Goal: Task Accomplishment & Management: Manage account settings

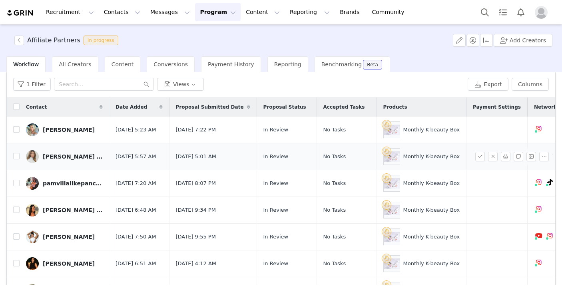
scroll to position [25, 0]
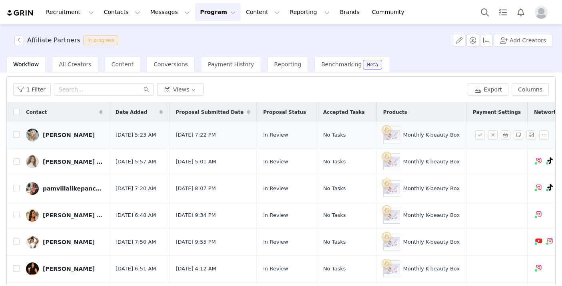
click at [75, 135] on div "[PERSON_NAME]" at bounding box center [69, 135] width 52 height 6
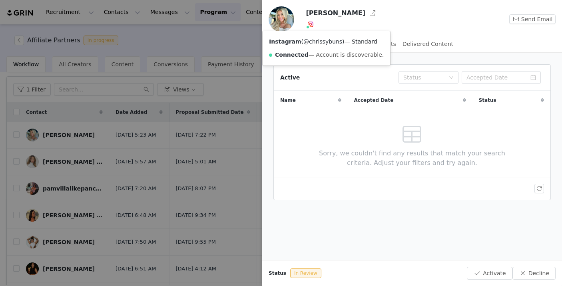
click at [313, 40] on link "@chrissybuns" at bounding box center [322, 41] width 39 height 6
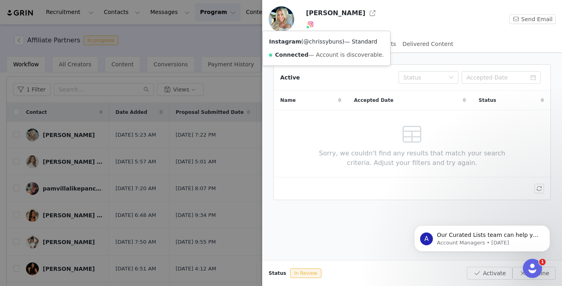
scroll to position [0, 0]
click at [486, 271] on button "Activate" at bounding box center [489, 273] width 45 height 13
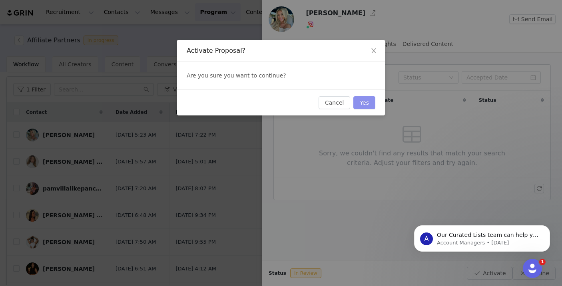
click at [366, 107] on button "Yes" at bounding box center [364, 102] width 22 height 13
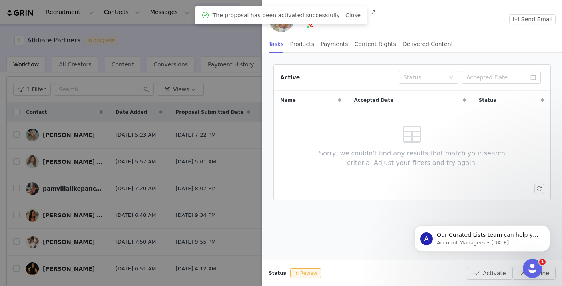
click at [134, 166] on div at bounding box center [281, 143] width 562 height 286
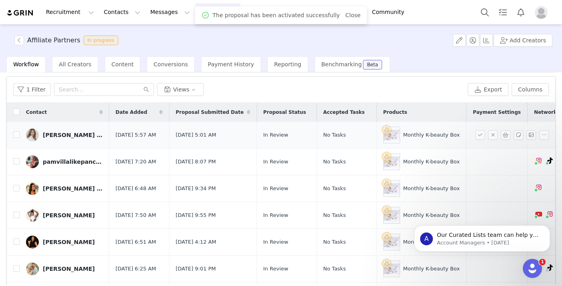
click at [59, 133] on div "[PERSON_NAME] | Faith | Clean Beauty | Former Model" at bounding box center [73, 135] width 60 height 6
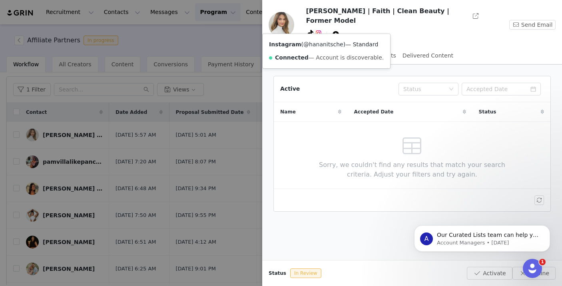
click at [325, 44] on link "@hananitsche" at bounding box center [323, 44] width 40 height 6
click at [497, 273] on button "Activate" at bounding box center [489, 273] width 45 height 13
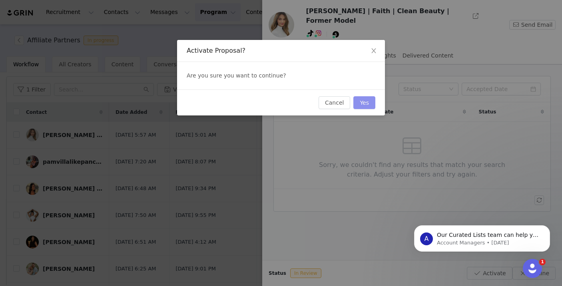
click at [364, 100] on button "Yes" at bounding box center [364, 102] width 22 height 13
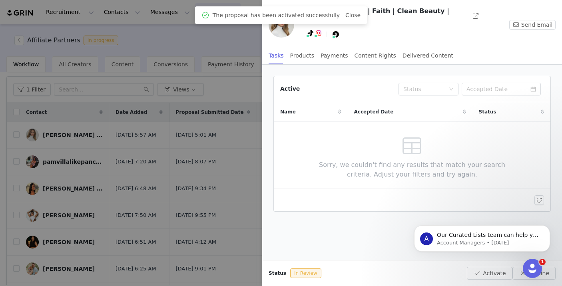
click at [187, 180] on div at bounding box center [281, 143] width 562 height 286
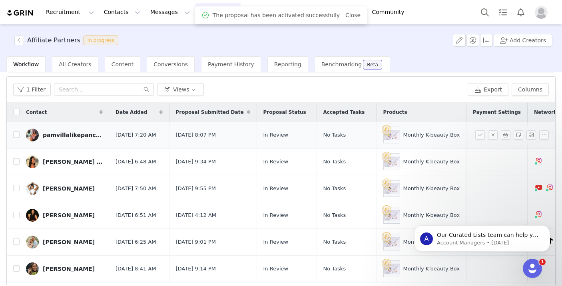
click at [54, 133] on div "pamvillalikepancho" at bounding box center [73, 135] width 60 height 6
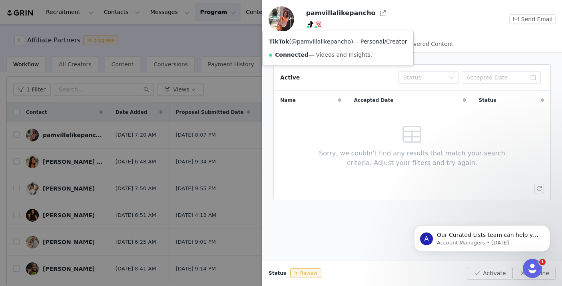
click at [310, 40] on link "@pamvillalikepancho" at bounding box center [321, 41] width 60 height 6
click at [483, 267] on button "Activate" at bounding box center [489, 273] width 45 height 13
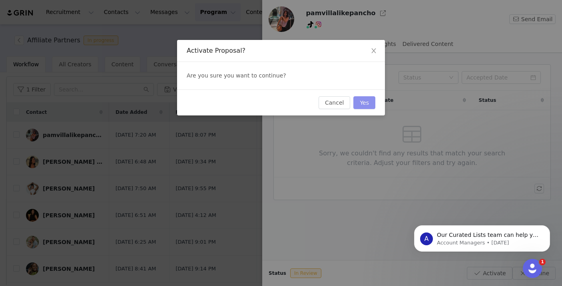
click at [370, 98] on button "Yes" at bounding box center [364, 102] width 22 height 13
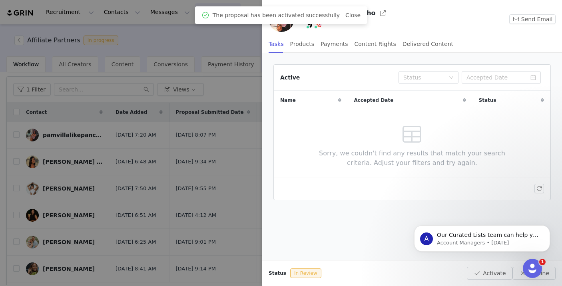
click at [149, 91] on div at bounding box center [281, 143] width 562 height 286
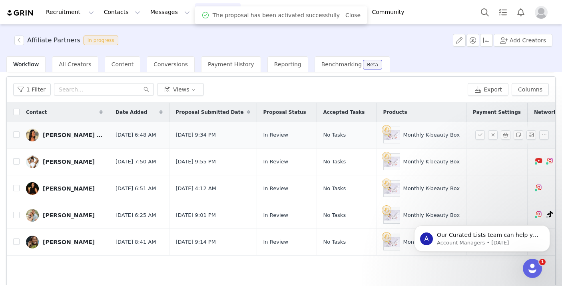
click at [66, 133] on div "[PERSON_NAME] 🕊️" at bounding box center [73, 135] width 60 height 6
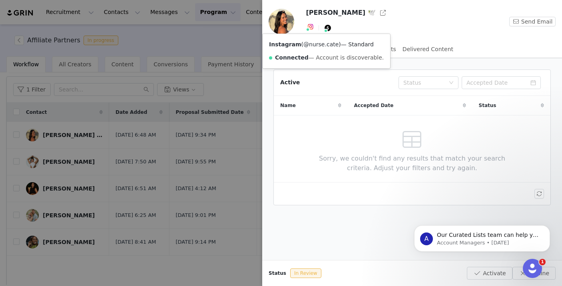
click at [314, 44] on link "@nurse.cate" at bounding box center [320, 44] width 35 height 6
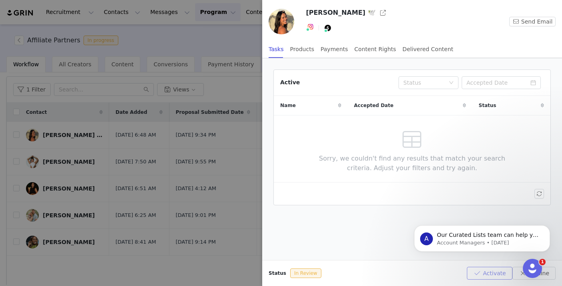
click at [480, 272] on button "Activate" at bounding box center [489, 273] width 45 height 13
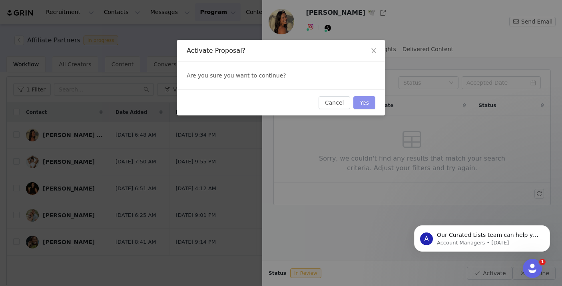
click at [364, 99] on button "Yes" at bounding box center [364, 102] width 22 height 13
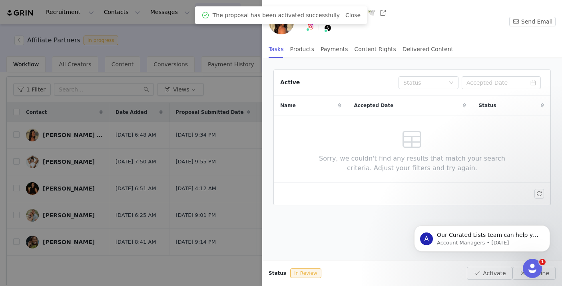
click at [167, 217] on div at bounding box center [281, 143] width 562 height 286
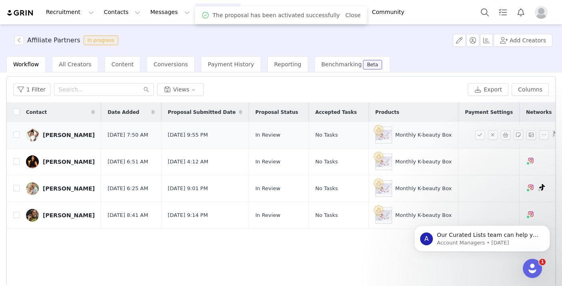
click at [66, 134] on div "[PERSON_NAME]" at bounding box center [69, 135] width 52 height 6
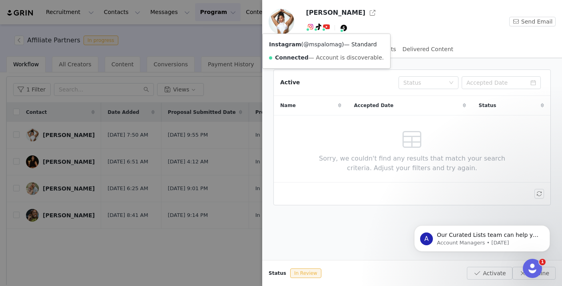
click at [310, 42] on link "@mspalomag" at bounding box center [322, 44] width 38 height 6
click at [489, 263] on html "A Our Curated Lists team can help you find more creators! Our team of prospect-…" at bounding box center [482, 237] width 160 height 56
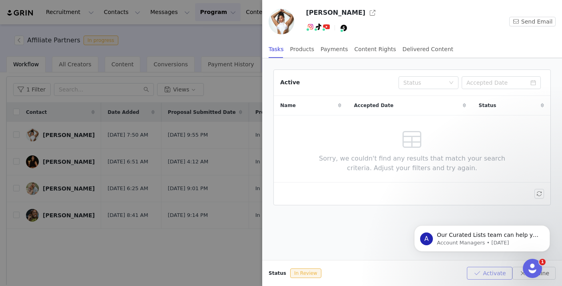
click at [482, 270] on button "Activate" at bounding box center [489, 273] width 45 height 13
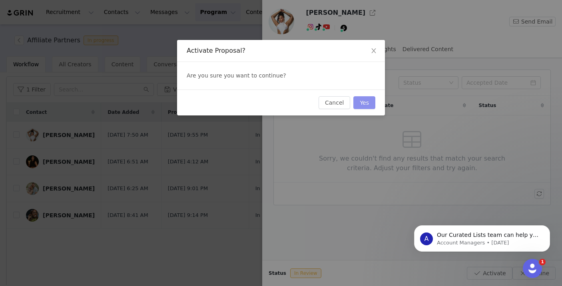
click at [370, 104] on button "Yes" at bounding box center [364, 102] width 22 height 13
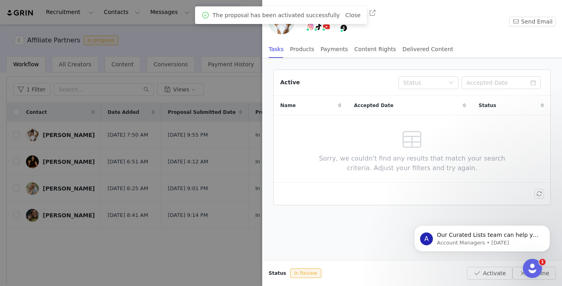
click at [208, 186] on div at bounding box center [281, 143] width 562 height 286
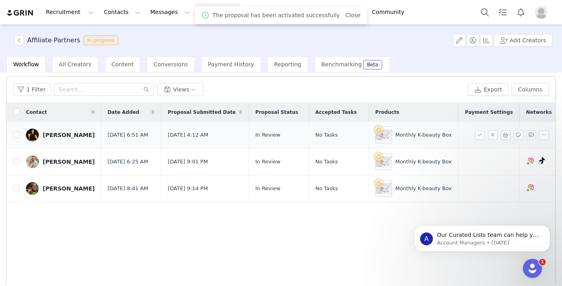
click at [68, 135] on div "[PERSON_NAME]" at bounding box center [69, 135] width 52 height 6
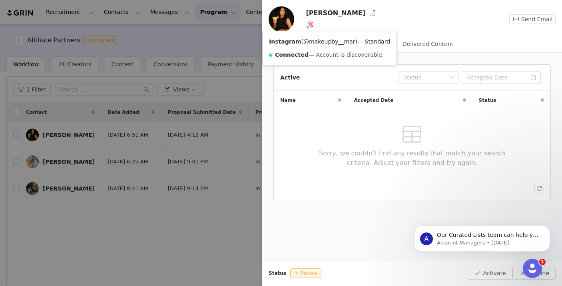
click at [316, 42] on link "@makeupby__mar" at bounding box center [329, 41] width 52 height 6
click at [480, 273] on button "Activate" at bounding box center [489, 273] width 45 height 13
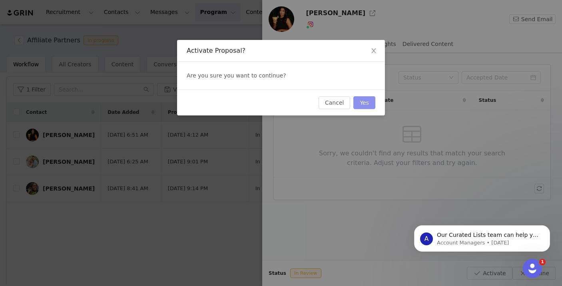
click at [367, 100] on button "Yes" at bounding box center [364, 102] width 22 height 13
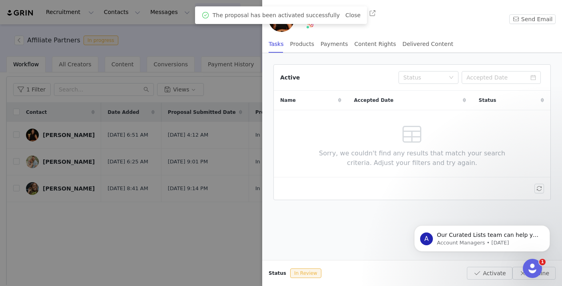
click at [215, 203] on div at bounding box center [281, 143] width 562 height 286
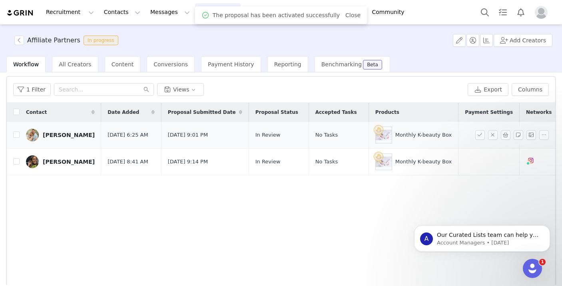
click at [75, 132] on div "[PERSON_NAME]" at bounding box center [69, 135] width 52 height 6
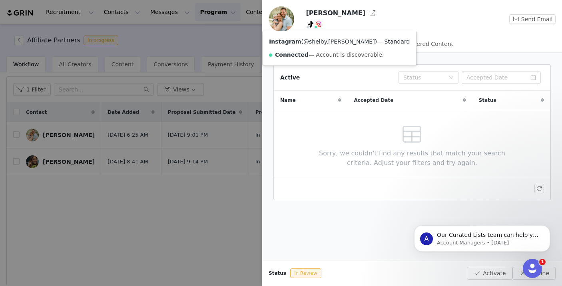
click at [318, 40] on link "@shelby.[PERSON_NAME]" at bounding box center [339, 41] width 72 height 6
click at [480, 274] on button "Activate" at bounding box center [489, 273] width 45 height 13
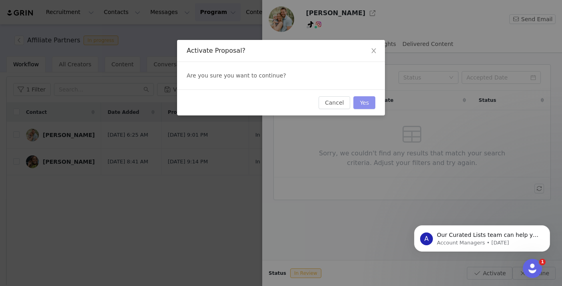
click at [370, 98] on button "Yes" at bounding box center [364, 102] width 22 height 13
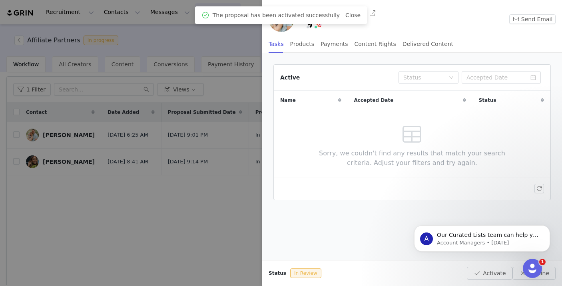
click at [211, 213] on div at bounding box center [281, 143] width 562 height 286
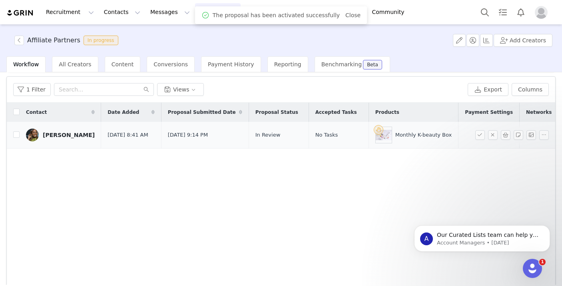
click at [55, 135] on div "[PERSON_NAME]" at bounding box center [69, 135] width 52 height 6
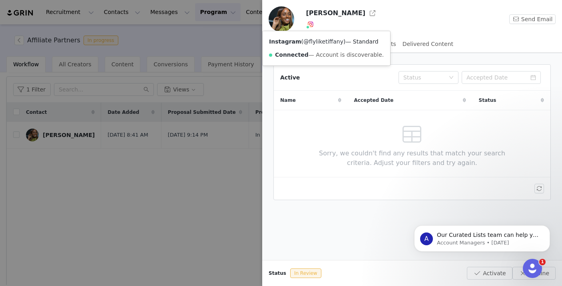
click at [310, 42] on link "@flyliketiffany" at bounding box center [323, 41] width 40 height 6
click at [493, 277] on button "Activate" at bounding box center [489, 273] width 45 height 13
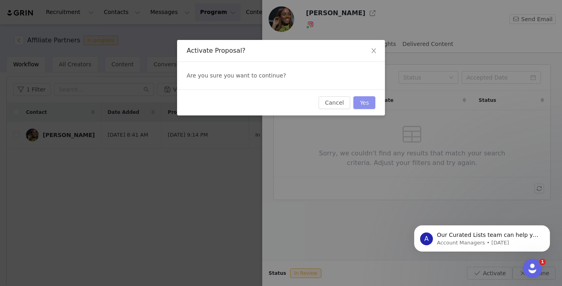
click at [370, 103] on button "Yes" at bounding box center [364, 102] width 22 height 13
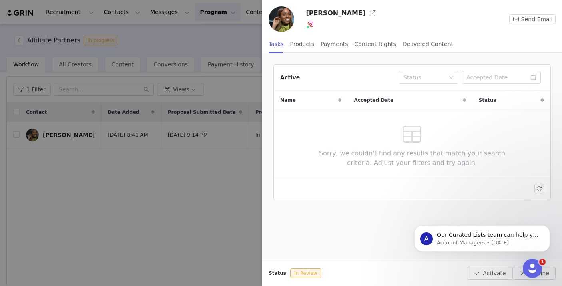
click at [213, 186] on div at bounding box center [281, 143] width 562 height 286
